Goal: Navigation & Orientation: Find specific page/section

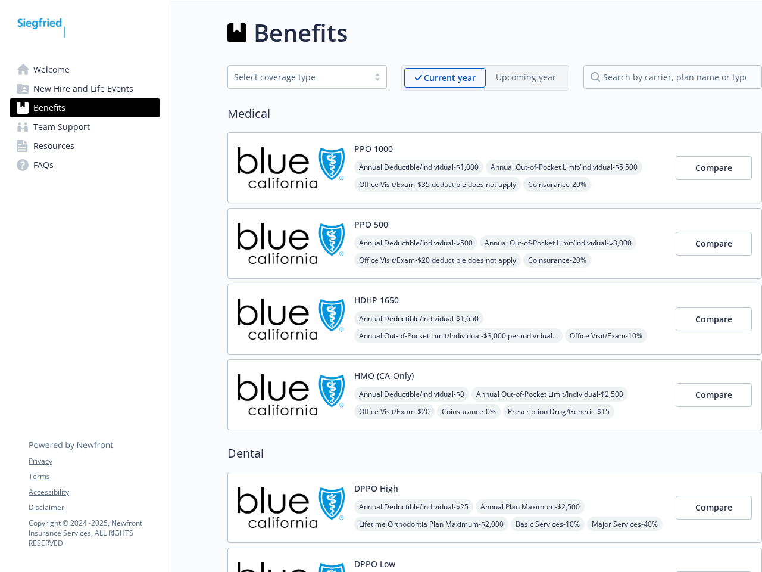
click at [94, 492] on link "Accessibility" at bounding box center [94, 492] width 131 height 11
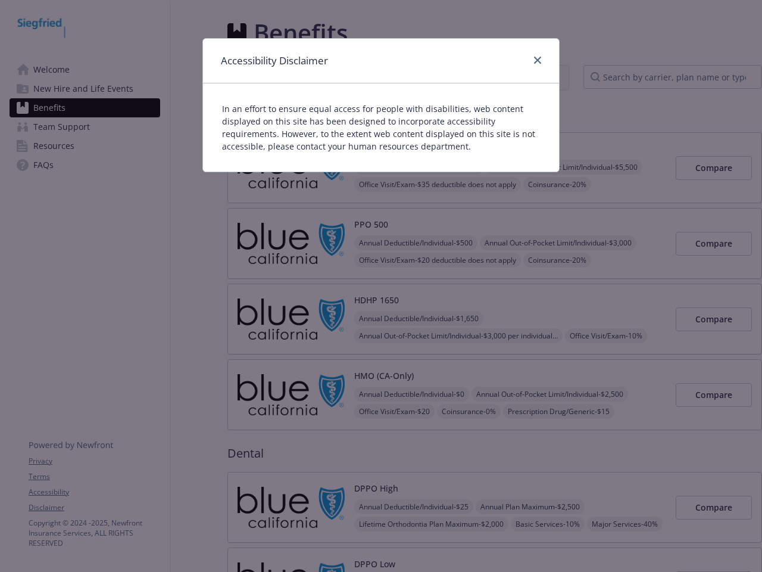
click at [94, 507] on div "Accessibility Disclaimer In an effort to ensure equal access for people with di…" at bounding box center [381, 286] width 762 height 572
click at [445, 77] on div "Accessibility Disclaimer" at bounding box center [381, 61] width 356 height 45
click at [526, 77] on div "Accessibility Disclaimer" at bounding box center [381, 61] width 356 height 45
click at [373, 148] on p "In an effort to ensure equal access for people with disabilities, web content d…" at bounding box center [381, 127] width 318 height 50
click at [421, 167] on div "In an effort to ensure equal access for people with disabilities, web content d…" at bounding box center [381, 127] width 356 height 88
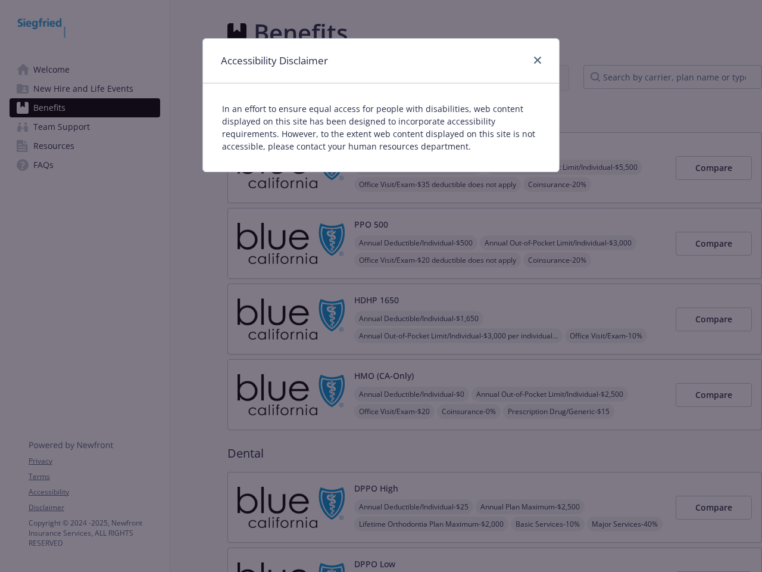
click at [569, 167] on div "Accessibility Disclaimer In an effort to ensure equal access for people with di…" at bounding box center [381, 286] width 762 height 572
click at [440, 184] on div "Accessibility Disclaimer In an effort to ensure equal access for people with di…" at bounding box center [381, 286] width 762 height 572
click at [563, 184] on div "Accessibility Disclaimer In an effort to ensure equal access for people with di…" at bounding box center [381, 286] width 762 height 572
click at [714, 168] on div "Accessibility Disclaimer In an effort to ensure equal access for people with di…" at bounding box center [381, 286] width 762 height 572
